Goal: Task Accomplishment & Management: Use online tool/utility

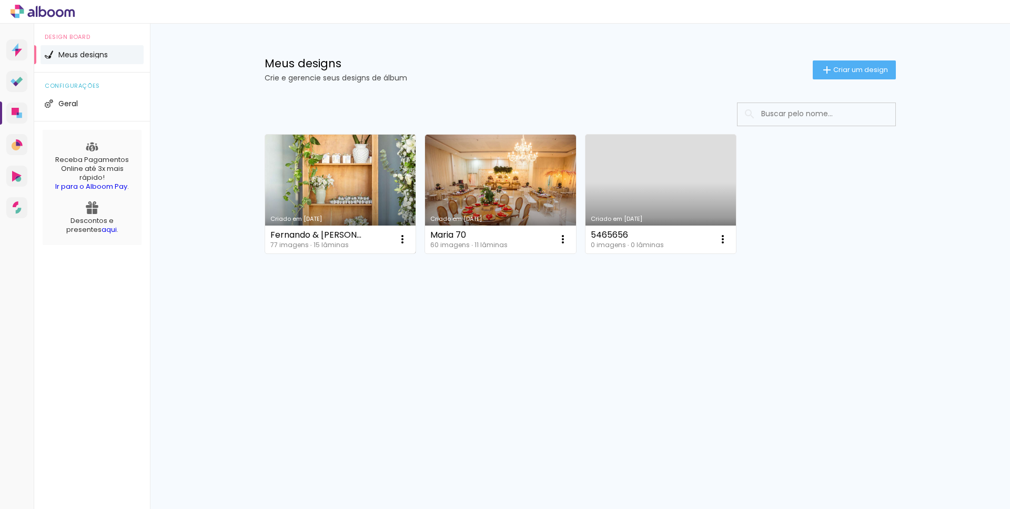
click at [367, 176] on link "Criado em [DATE]" at bounding box center [340, 194] width 151 height 119
